Goal: Complete application form

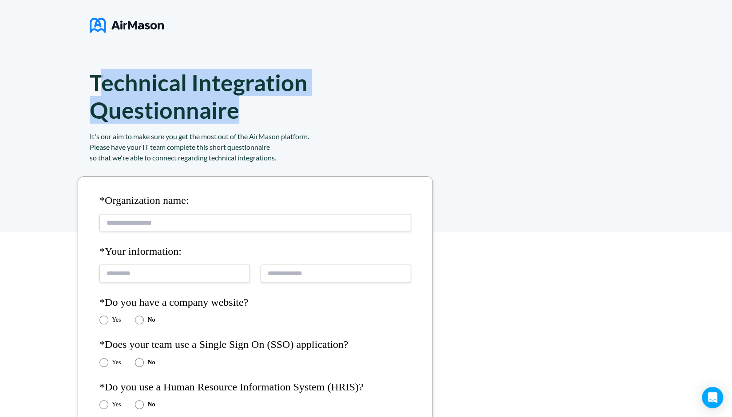
drag, startPoint x: 274, startPoint y: 105, endPoint x: 97, endPoint y: 91, distance: 178.0
click at [97, 91] on h1 "Technical Integration Questionnaire" at bounding box center [220, 96] width 260 height 55
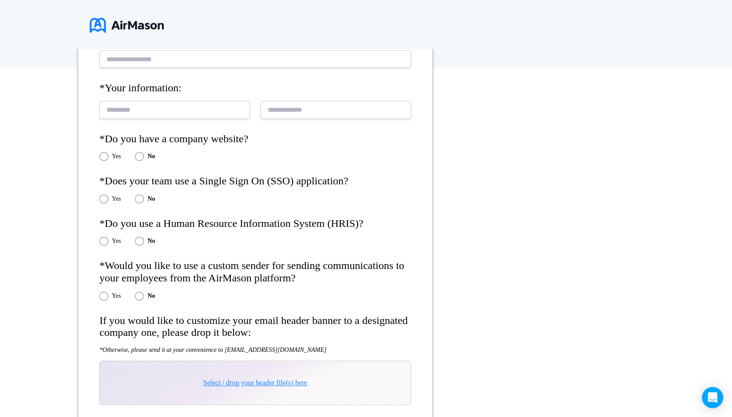
scroll to position [177, 0]
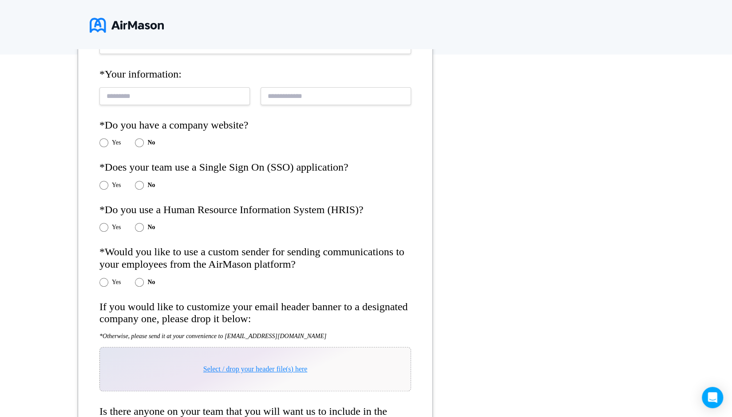
click at [117, 184] on label "Yes" at bounding box center [116, 185] width 9 height 7
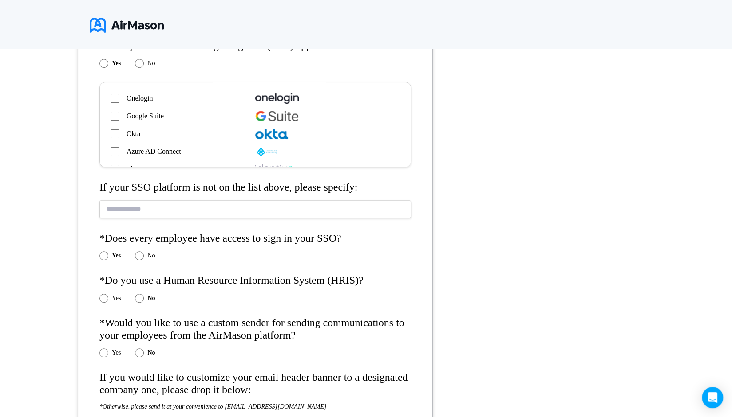
scroll to position [399, 0]
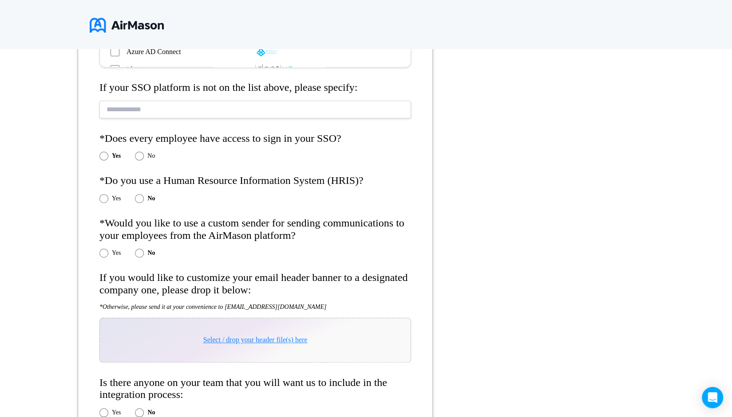
click at [109, 203] on form "*Organization name: *Your information: *Do you have a company website? Yes No *…" at bounding box center [255, 134] width 355 height 714
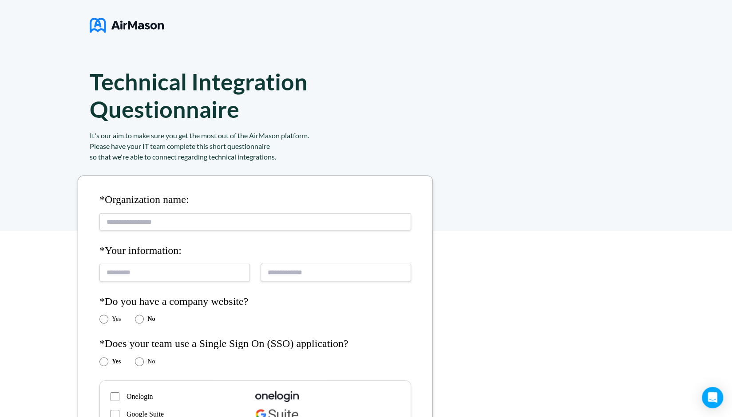
scroll to position [0, 0]
drag, startPoint x: 252, startPoint y: 1, endPoint x: 410, endPoint y: 60, distance: 168.0
click at [410, 60] on div "Technical Integration Questionnaire It's our aim to make sure you get the most …" at bounding box center [366, 116] width 732 height 232
